Goal: Find contact information: Find contact information

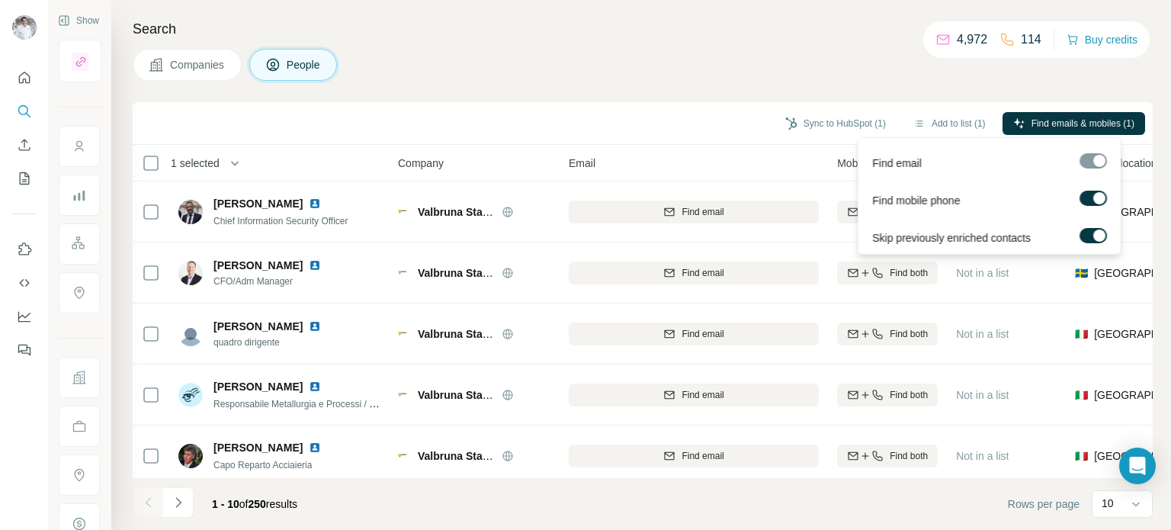
scroll to position [320, 0]
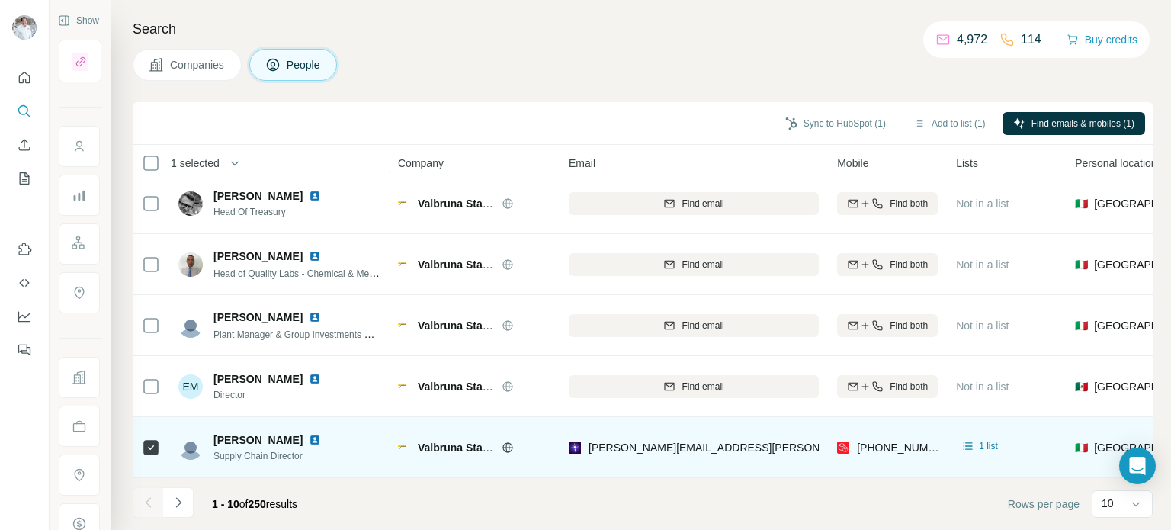
click at [543, 426] on div "Valbruna Stainless Inc" at bounding box center [474, 447] width 153 height 42
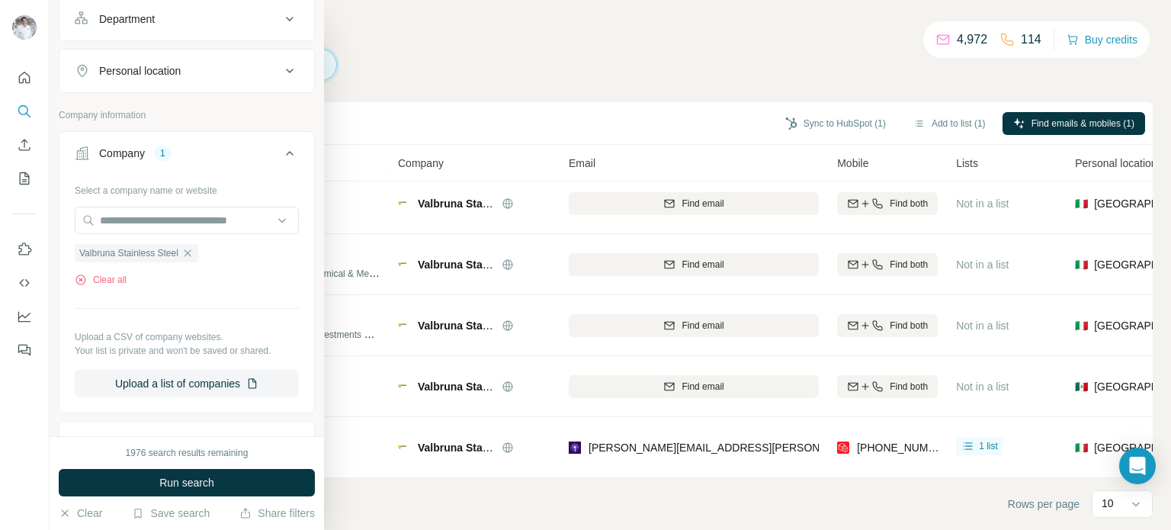
scroll to position [305, 0]
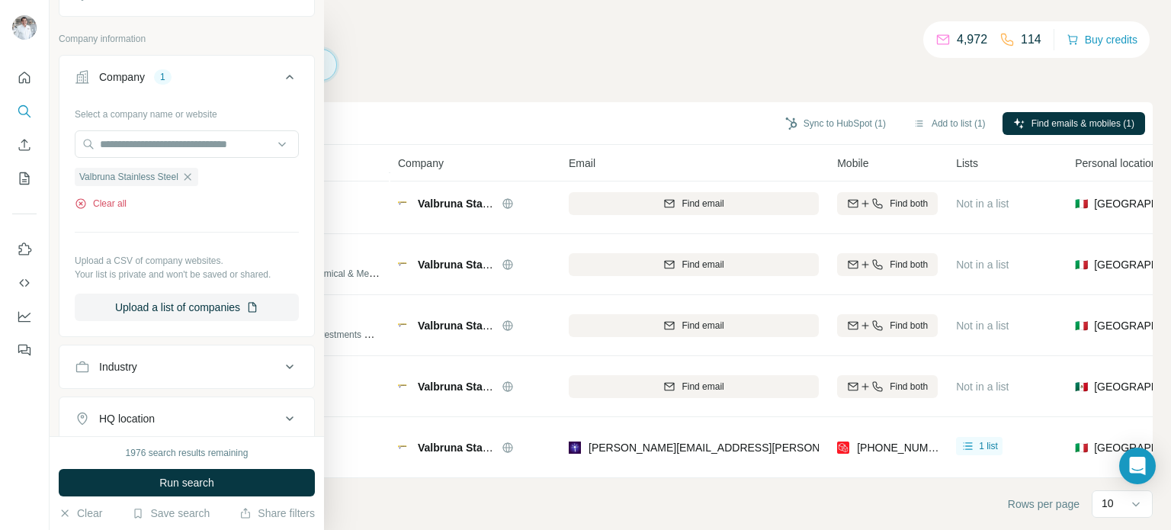
click at [122, 201] on button "Clear all" at bounding box center [101, 204] width 52 height 14
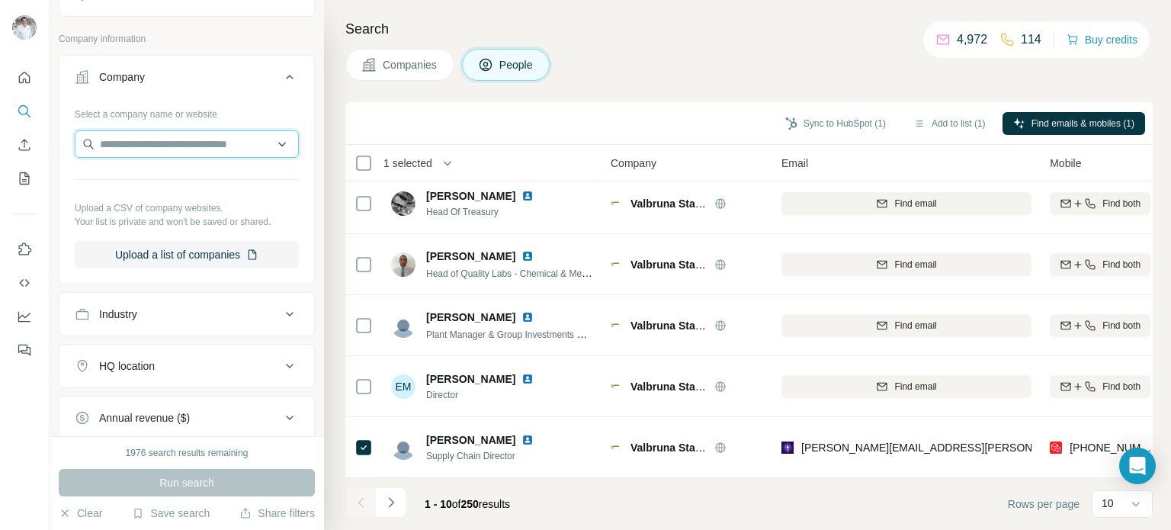
click at [120, 140] on input "text" at bounding box center [187, 143] width 224 height 27
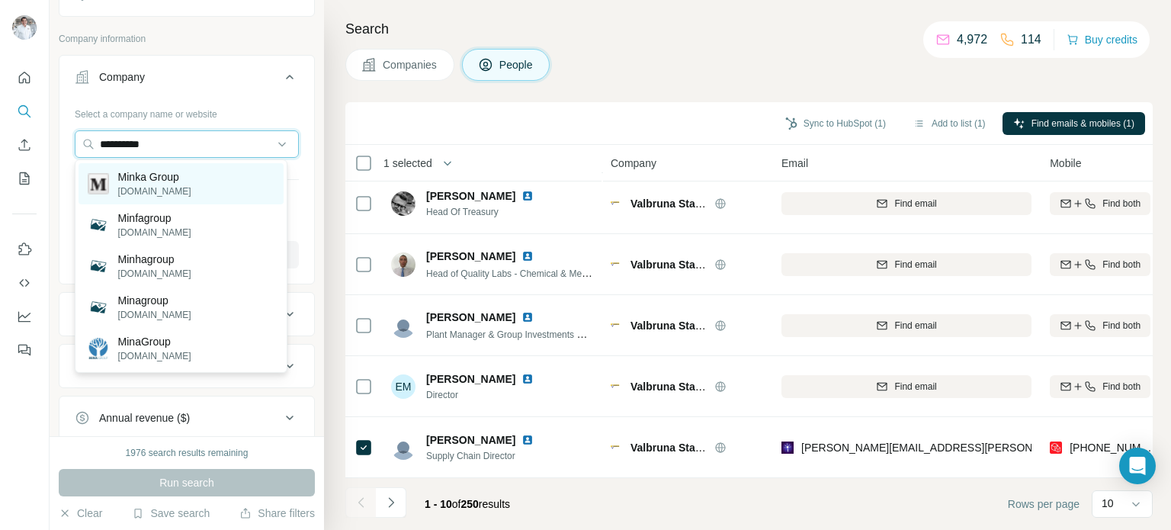
type input "**********"
click at [146, 176] on p "Minka Group" at bounding box center [154, 176] width 73 height 15
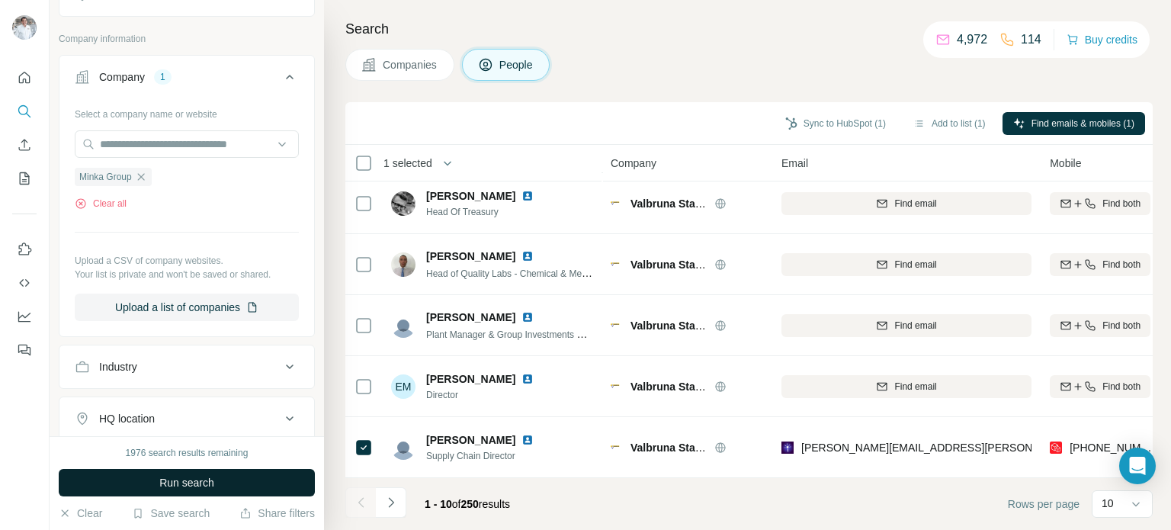
click at [186, 486] on span "Run search" at bounding box center [186, 482] width 55 height 15
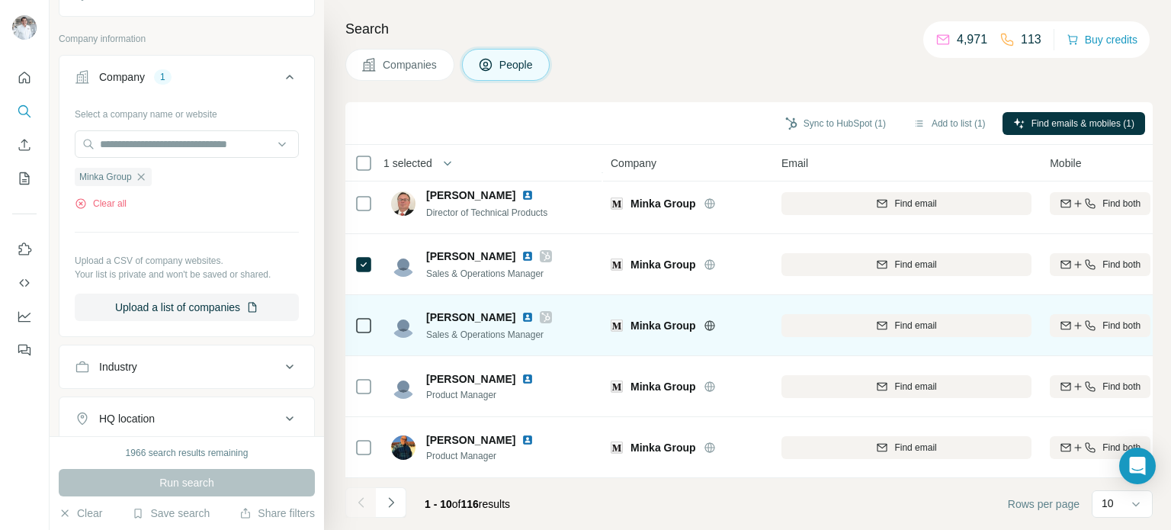
click at [368, 327] on div at bounding box center [364, 325] width 18 height 42
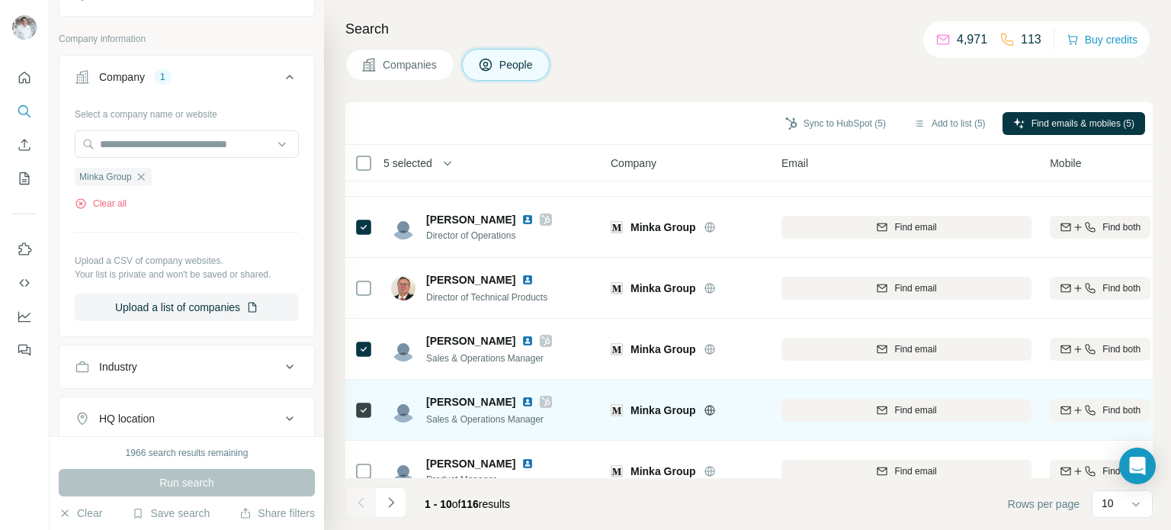
scroll to position [320, 0]
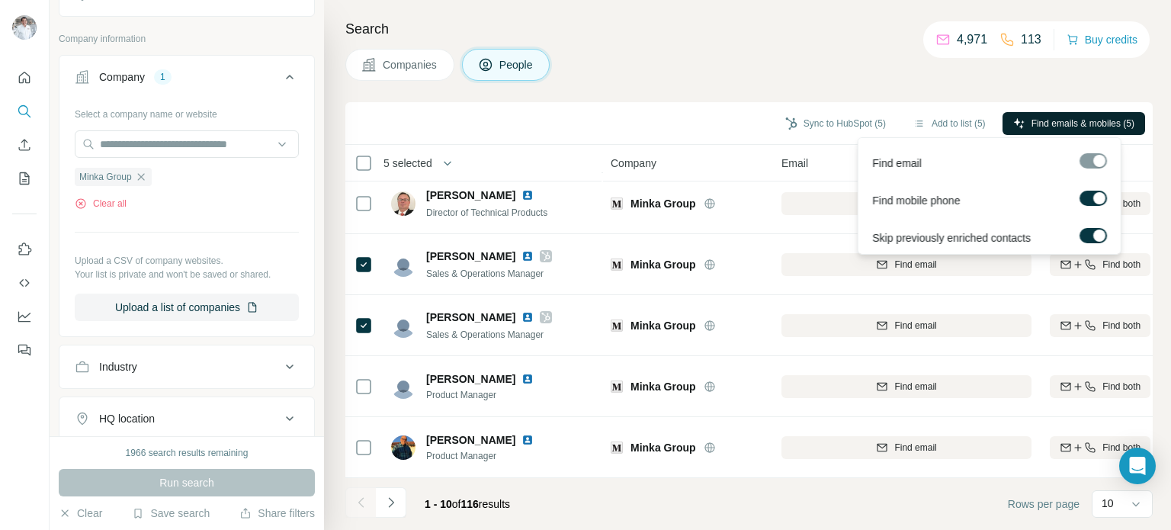
click at [1055, 124] on span "Find emails & mobiles (5)" at bounding box center [1083, 124] width 103 height 14
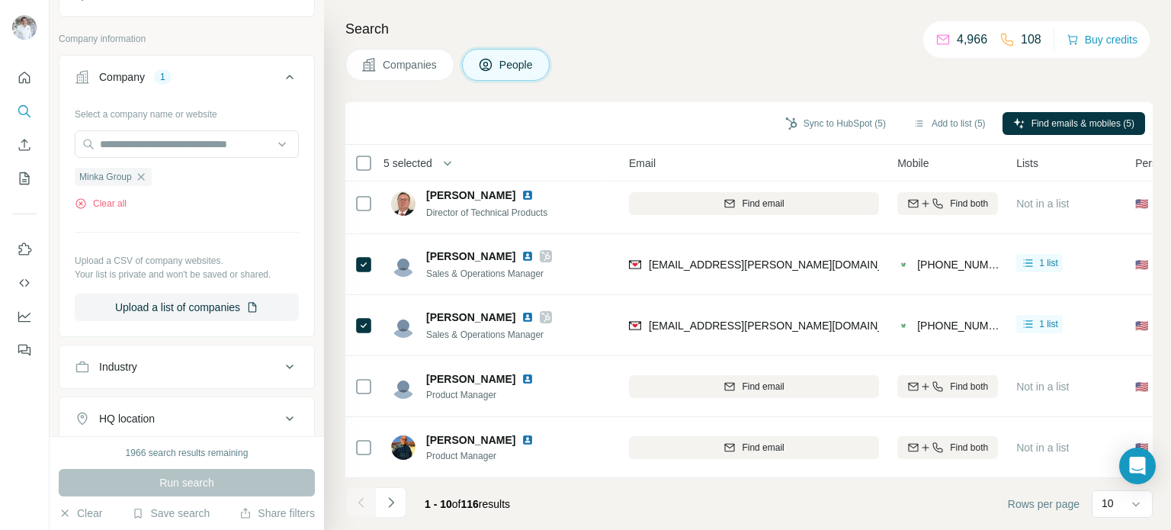
scroll to position [320, 181]
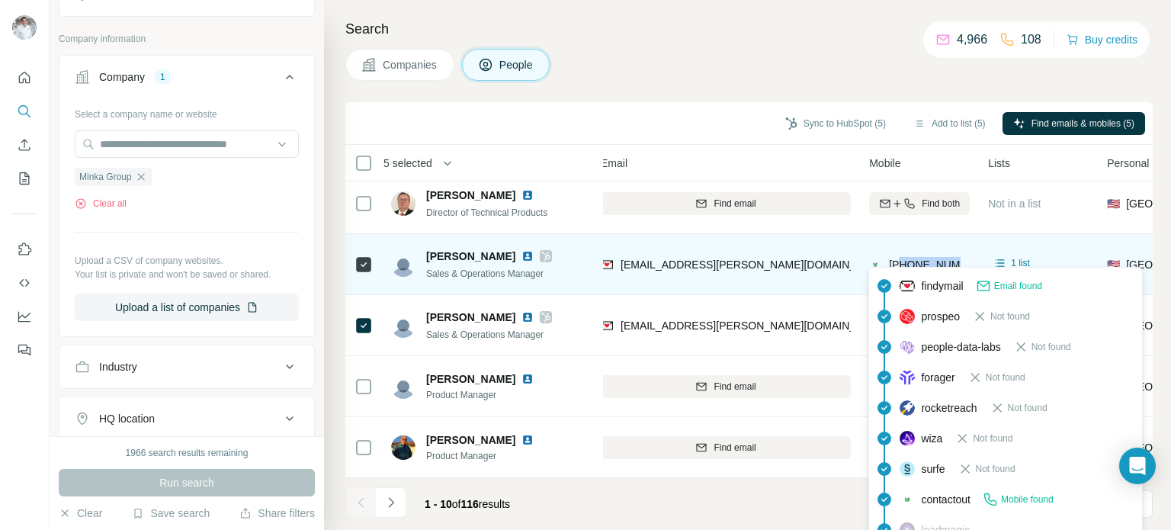
drag, startPoint x: 900, startPoint y: 255, endPoint x: 962, endPoint y: 255, distance: 61.8
click at [962, 258] on span "[PHONE_NUMBER]" at bounding box center [937, 264] width 96 height 12
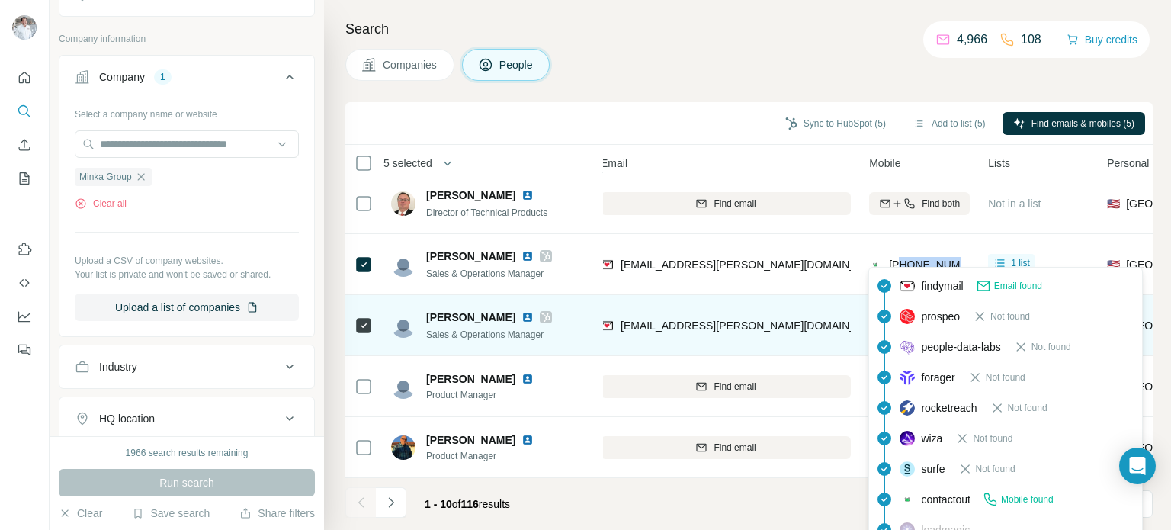
copy span "9098975118"
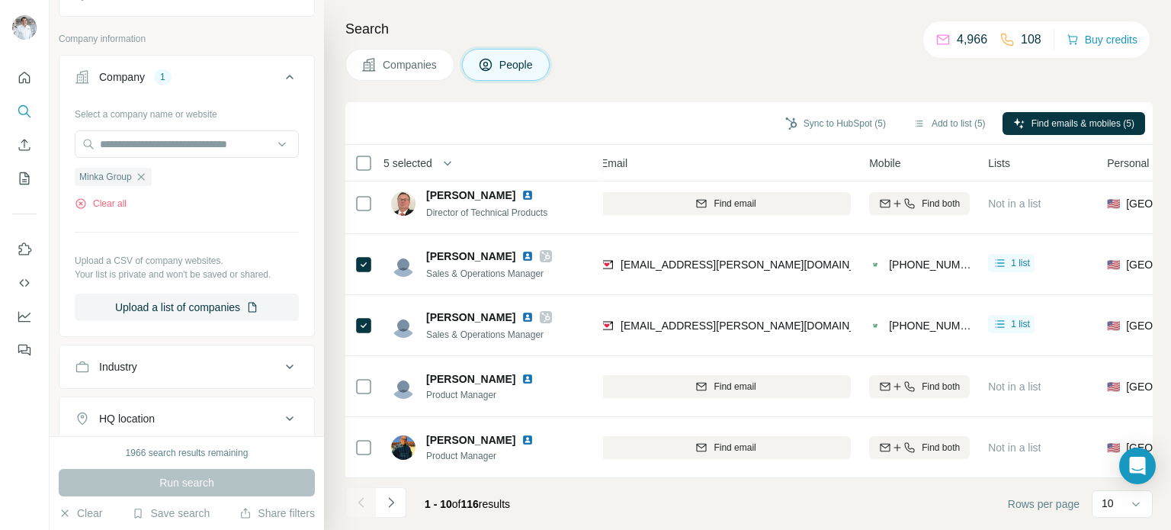
click at [789, 63] on div "Companies People" at bounding box center [749, 65] width 808 height 32
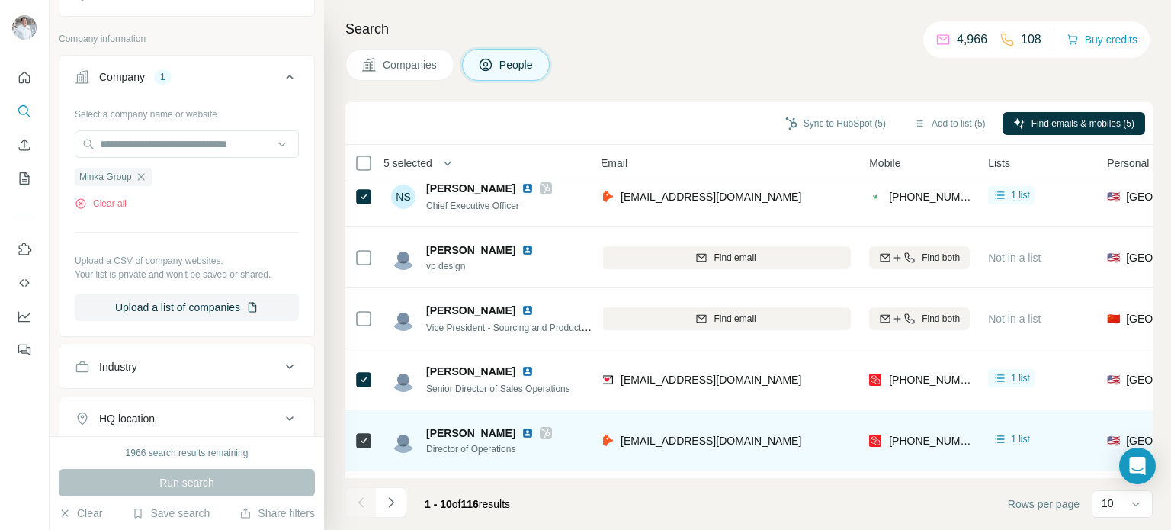
scroll to position [0, 181]
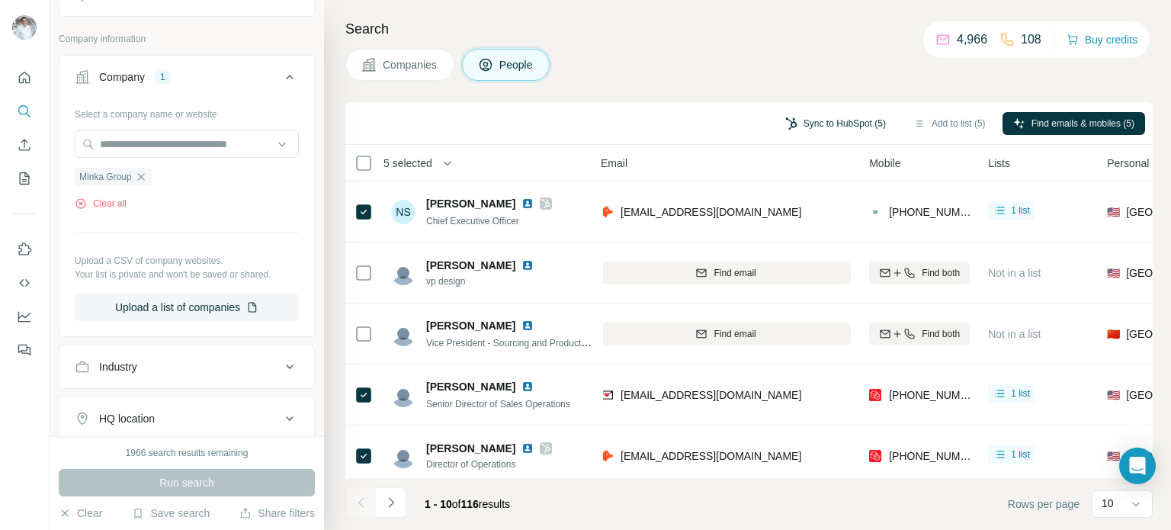
click at [824, 124] on button "Sync to HubSpot (5)" at bounding box center [836, 123] width 122 height 23
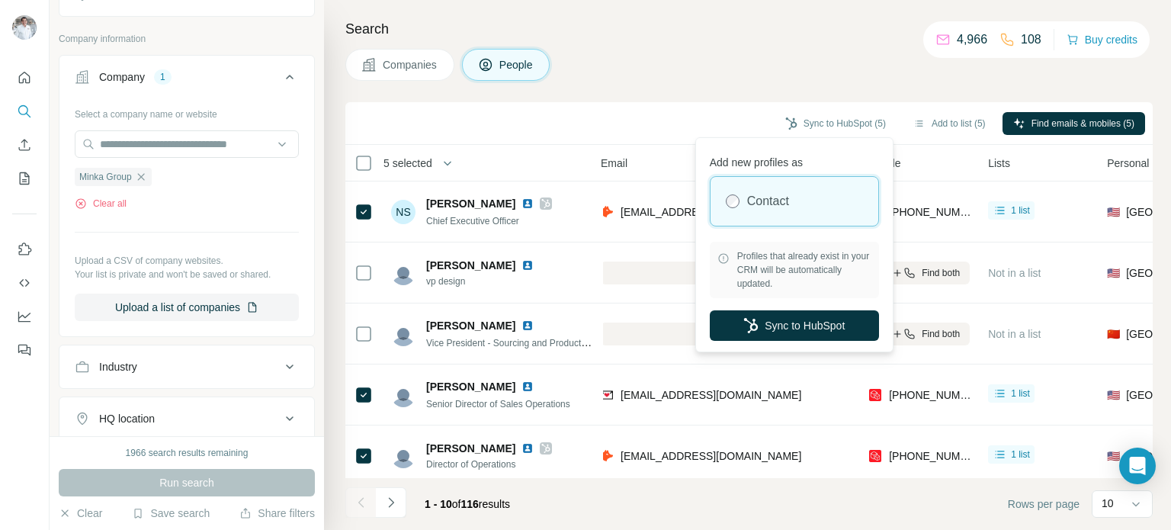
click at [762, 205] on label "Contact" at bounding box center [768, 201] width 42 height 18
click at [791, 326] on button "Sync to HubSpot" at bounding box center [794, 325] width 169 height 31
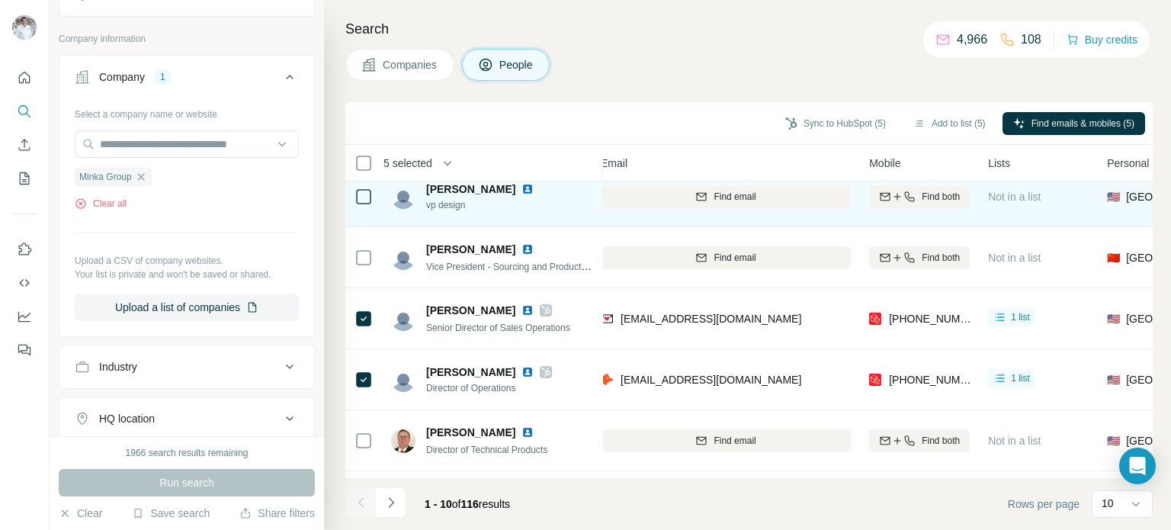
scroll to position [153, 181]
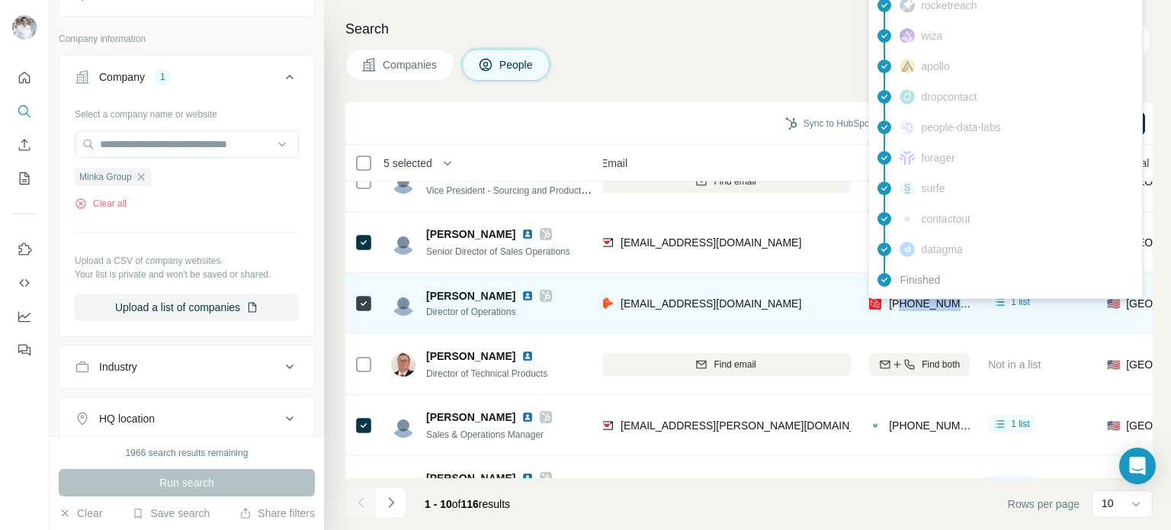
drag, startPoint x: 962, startPoint y: 301, endPoint x: 901, endPoint y: 304, distance: 60.3
click at [901, 304] on span "[PHONE_NUMBER]" at bounding box center [937, 303] width 96 height 12
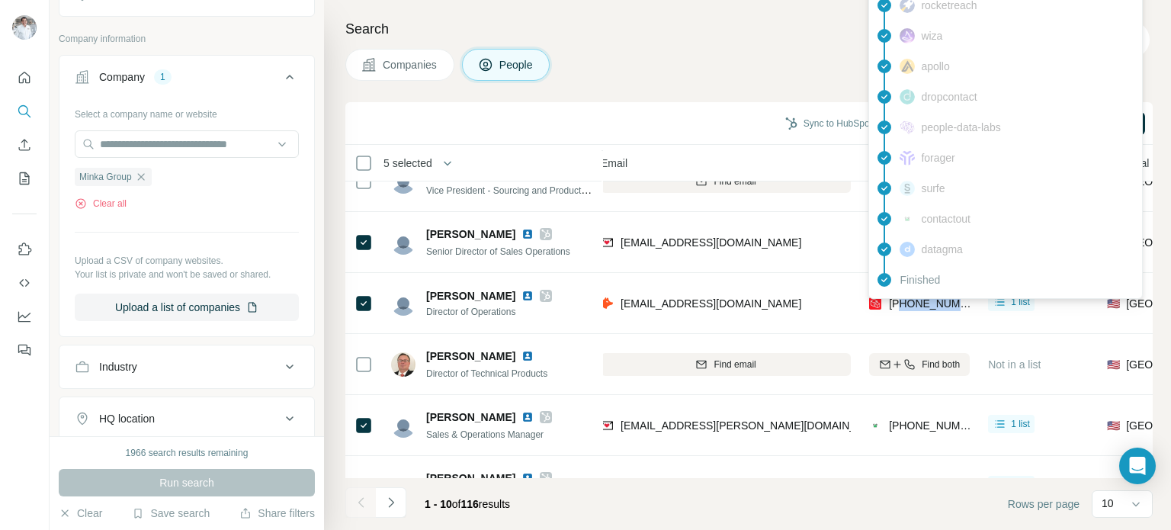
copy span "9518979123"
click at [137, 175] on icon "button" at bounding box center [141, 177] width 12 height 12
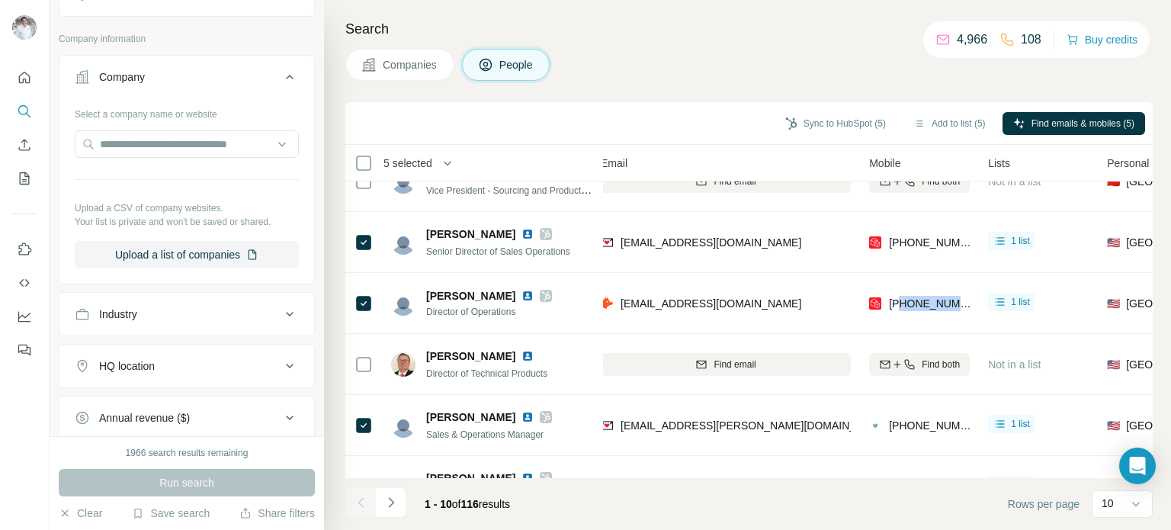
click at [395, 57] on span "Companies" at bounding box center [411, 64] width 56 height 15
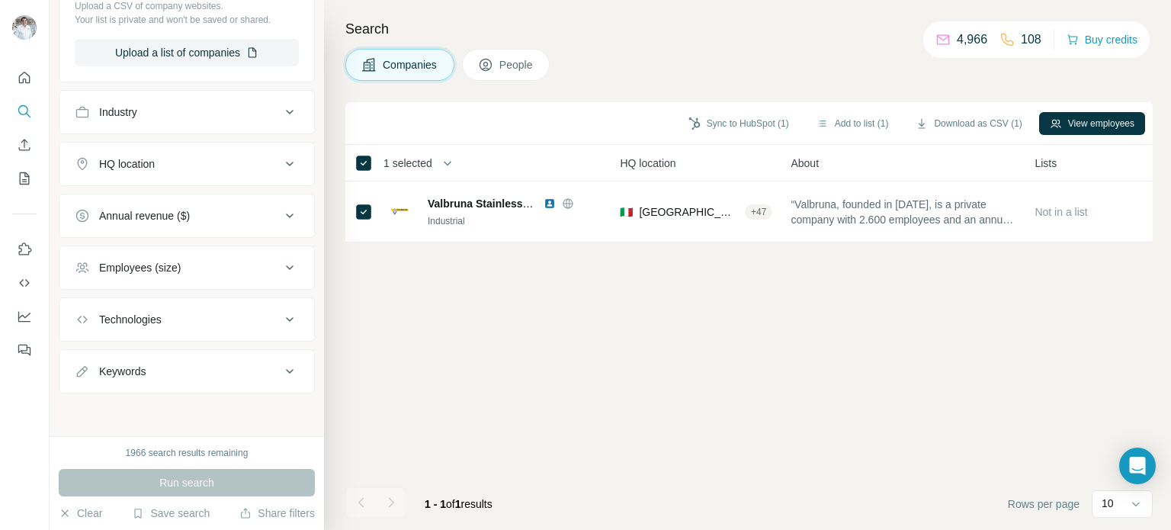
scroll to position [0, 181]
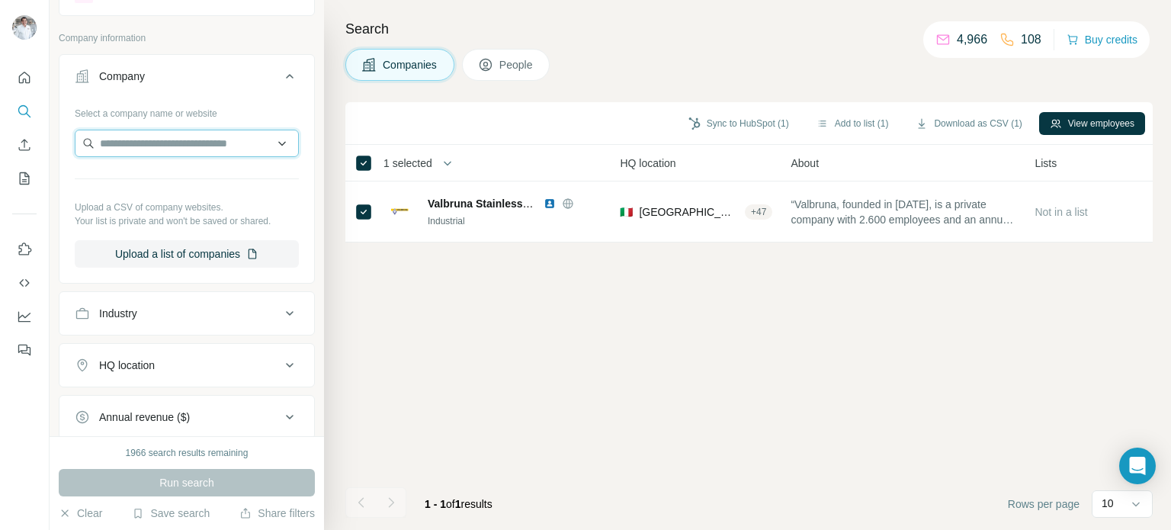
click at [153, 140] on input "text" at bounding box center [187, 143] width 224 height 27
paste input "**********"
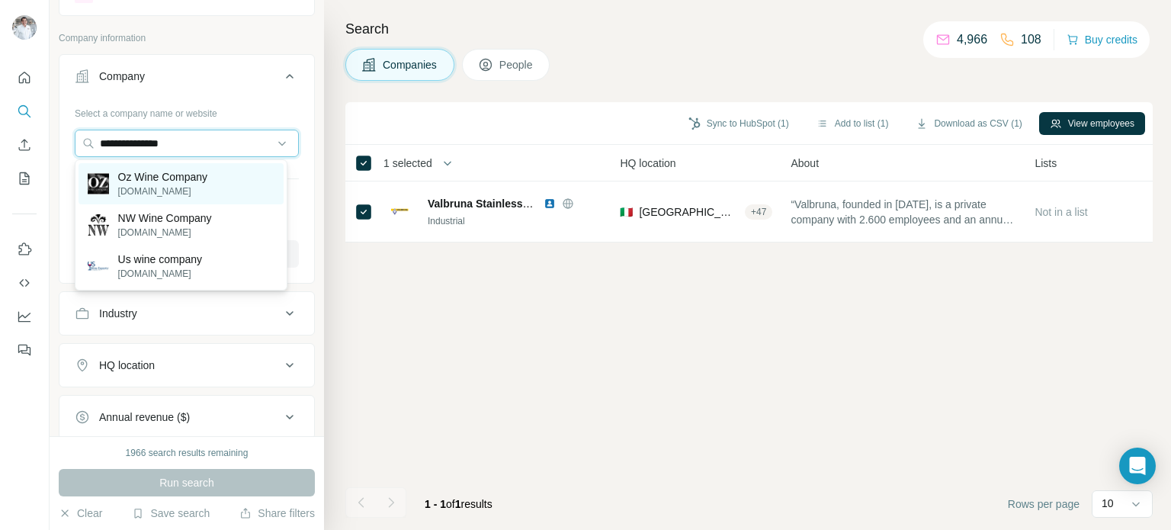
type input "**********"
click at [143, 186] on p "[DOMAIN_NAME]" at bounding box center [162, 192] width 89 height 14
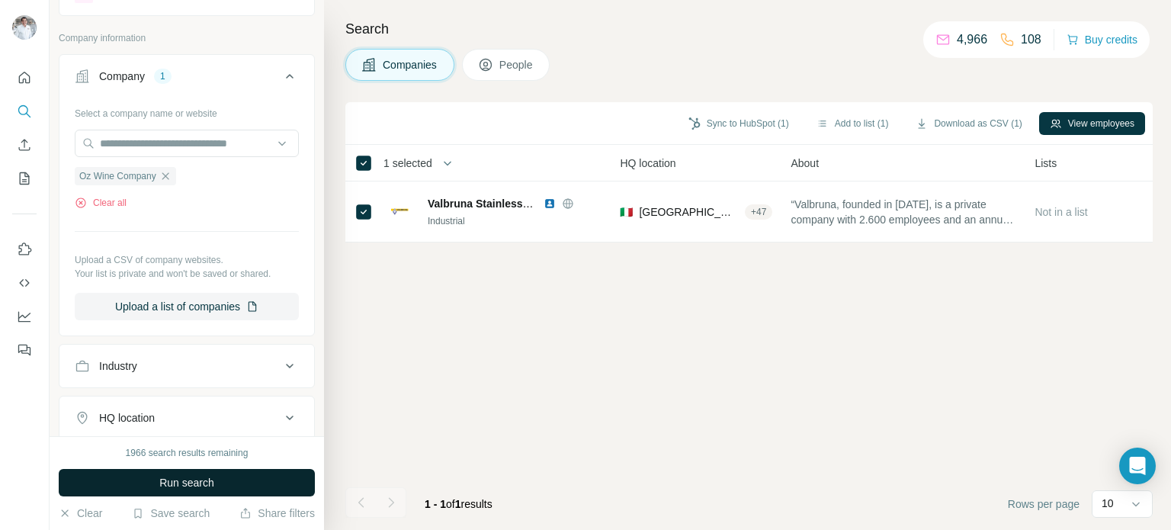
click at [169, 475] on span "Run search" at bounding box center [186, 482] width 55 height 15
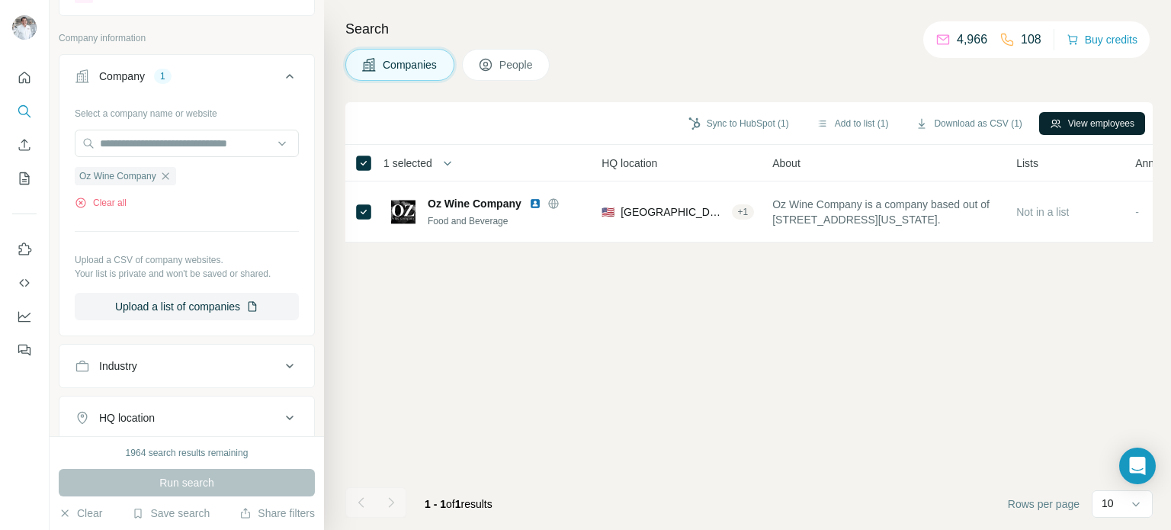
click at [1061, 131] on button "View employees" at bounding box center [1092, 123] width 106 height 23
